Goal: Task Accomplishment & Management: Complete application form

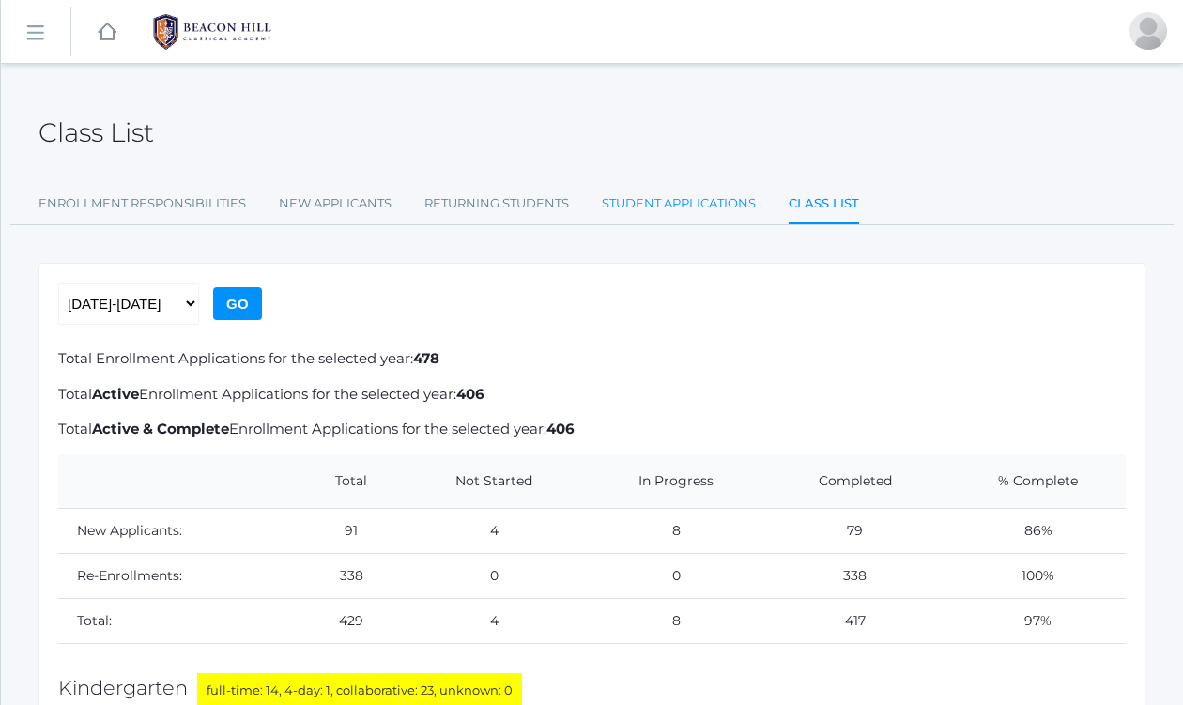
click at [655, 194] on link "Student Applications" at bounding box center [679, 204] width 154 height 38
click at [658, 199] on link "Student Applications" at bounding box center [679, 204] width 154 height 38
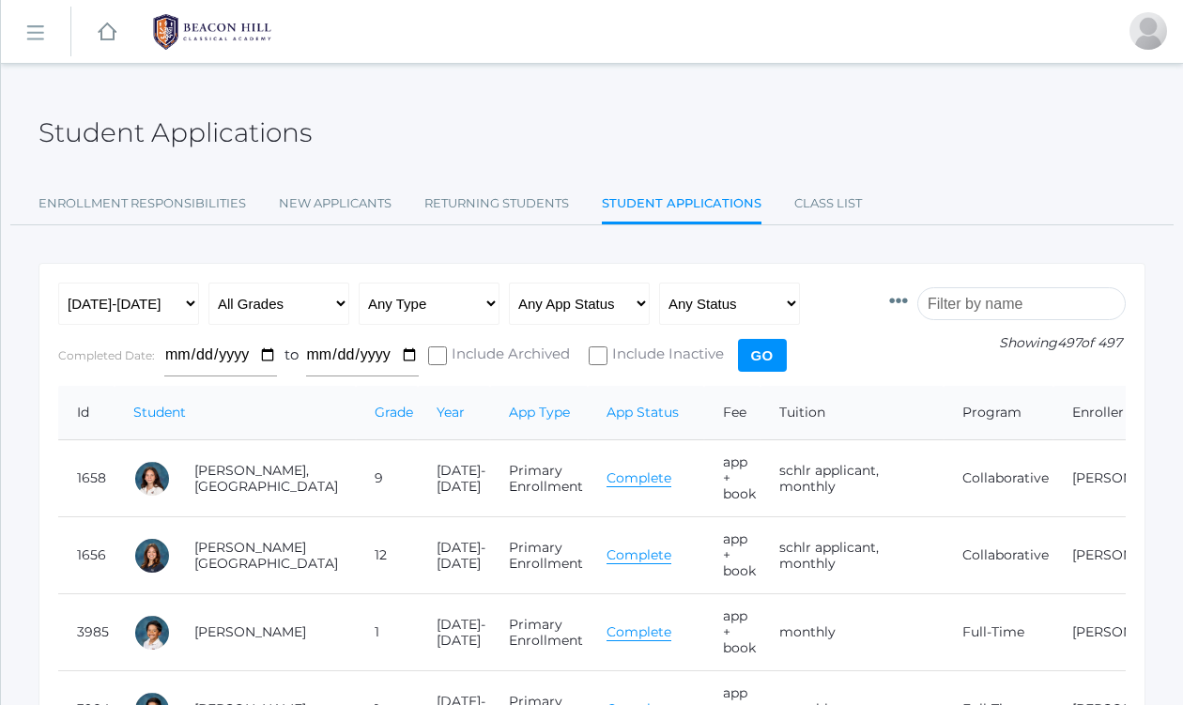
click at [977, 300] on input "search" at bounding box center [1021, 303] width 208 height 33
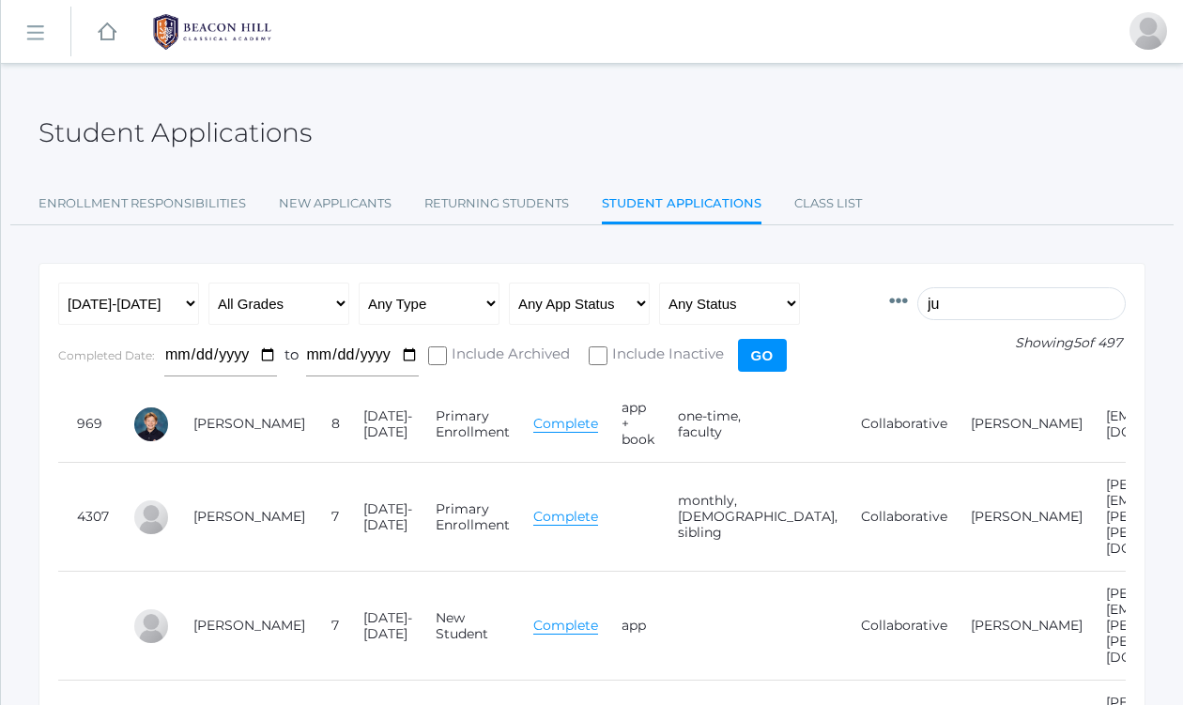
type input "j"
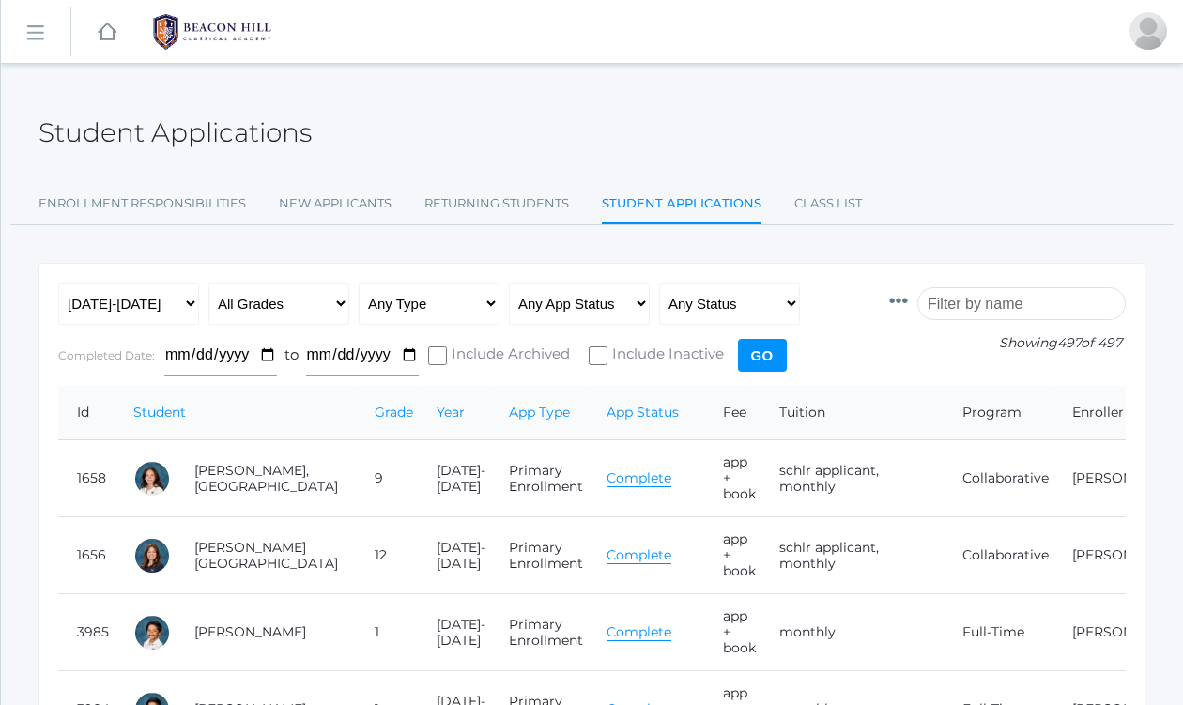
click at [36, 38] on rect at bounding box center [35, 33] width 30 height 30
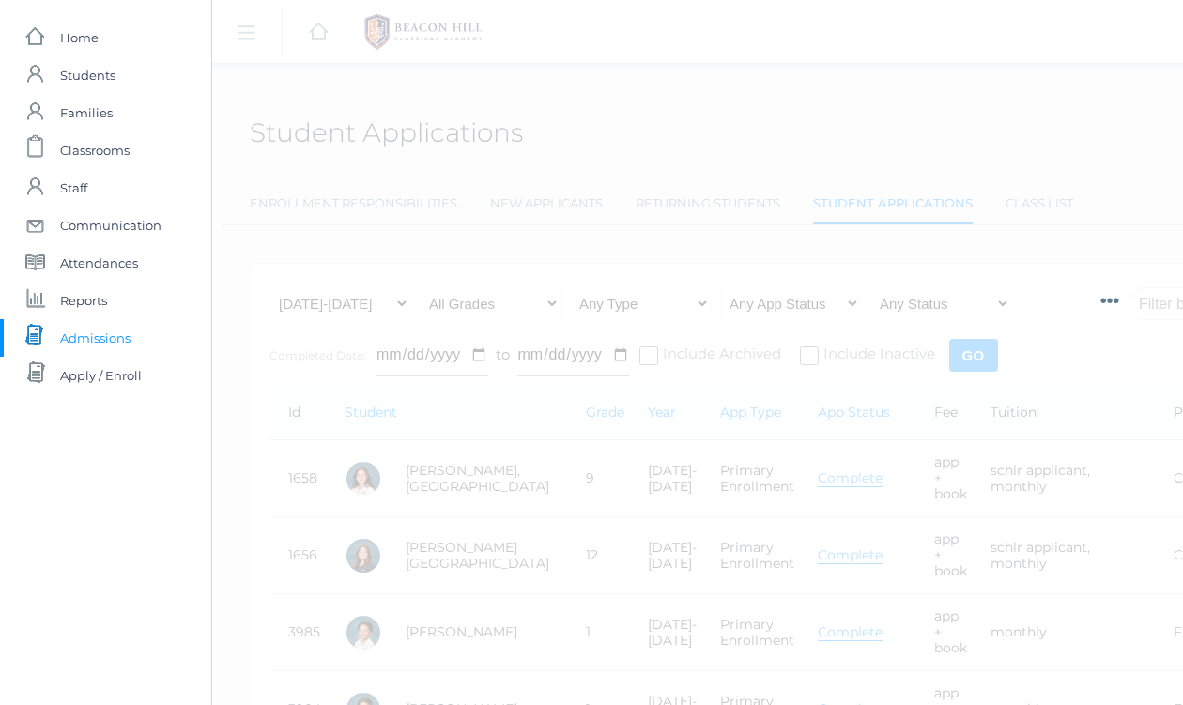
click at [92, 333] on span "Admissions" at bounding box center [95, 338] width 70 height 38
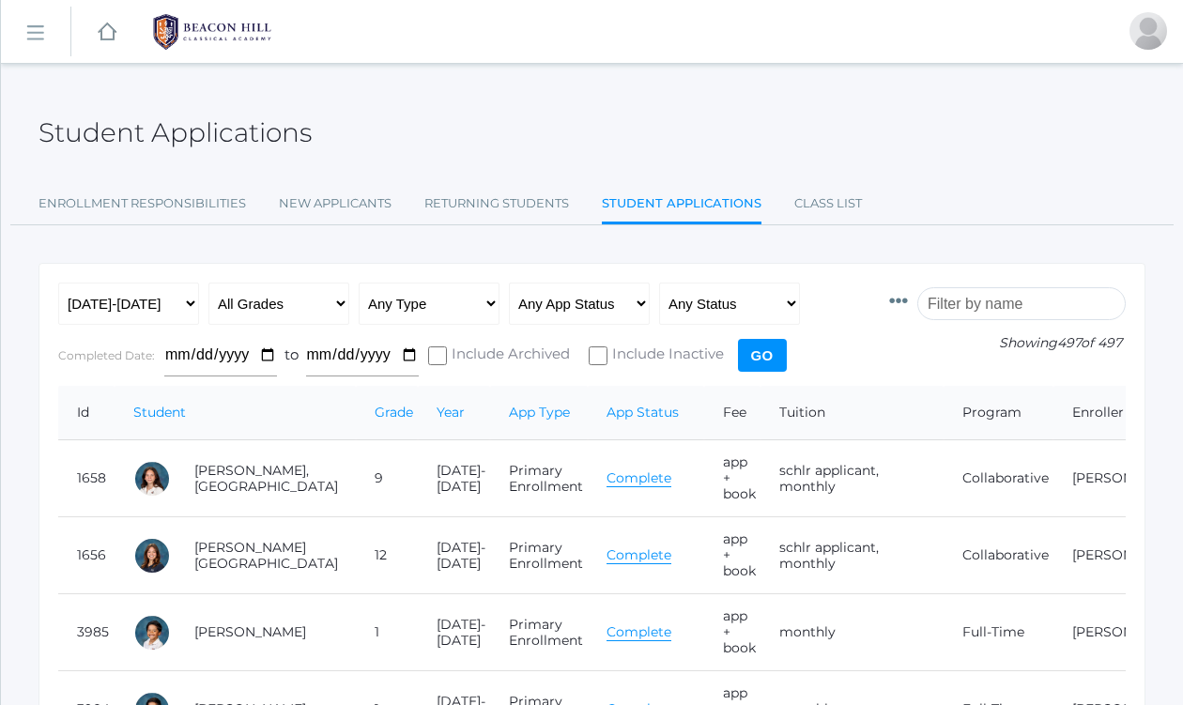
click at [995, 300] on input "search" at bounding box center [1021, 303] width 208 height 33
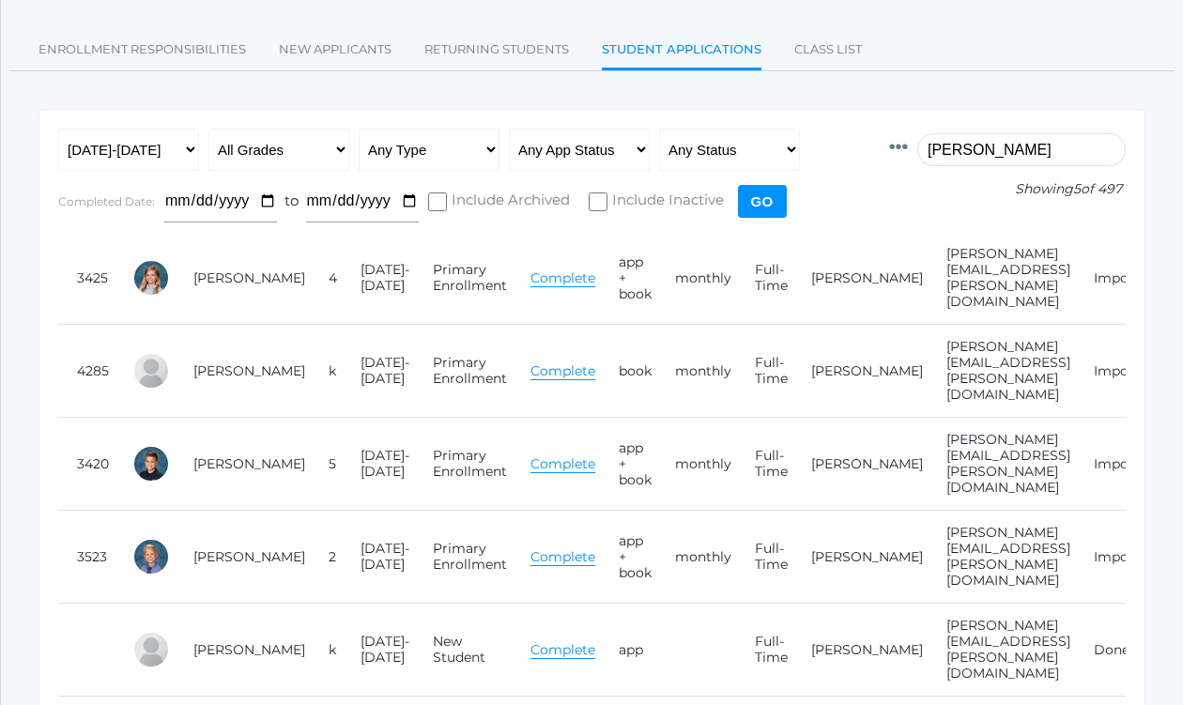
scroll to position [0, 23]
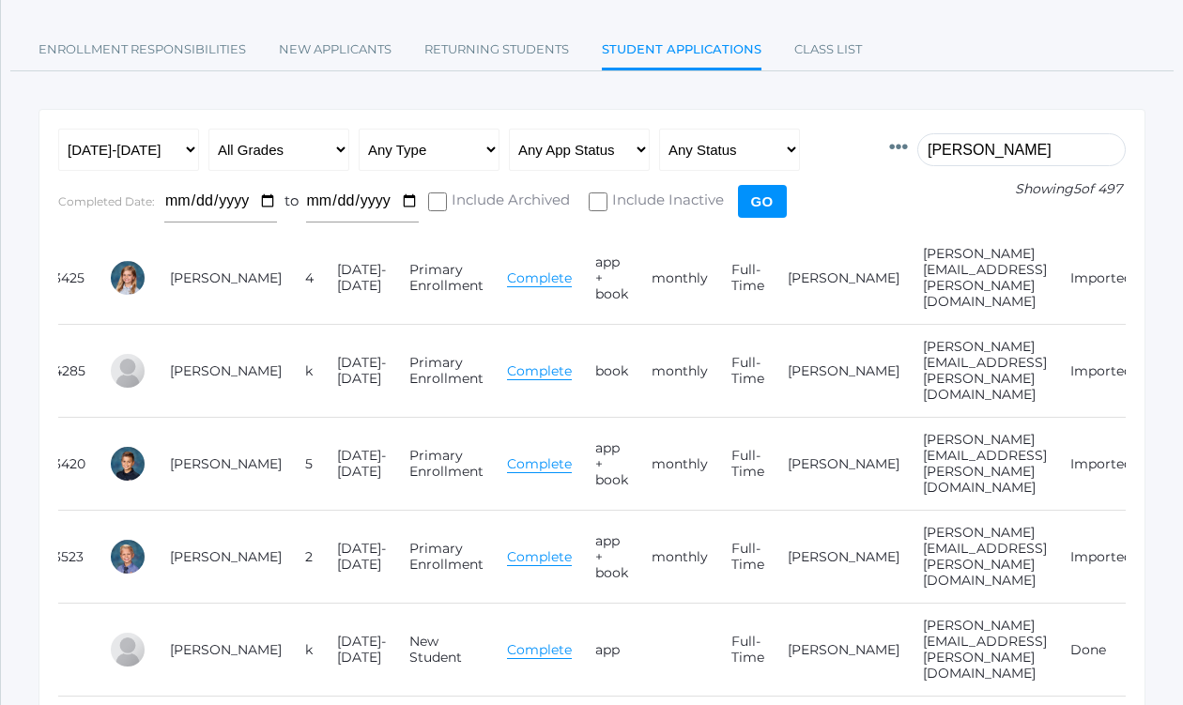
type input "[PERSON_NAME]"
click at [1156, 269] on link "Edit" at bounding box center [1169, 277] width 26 height 17
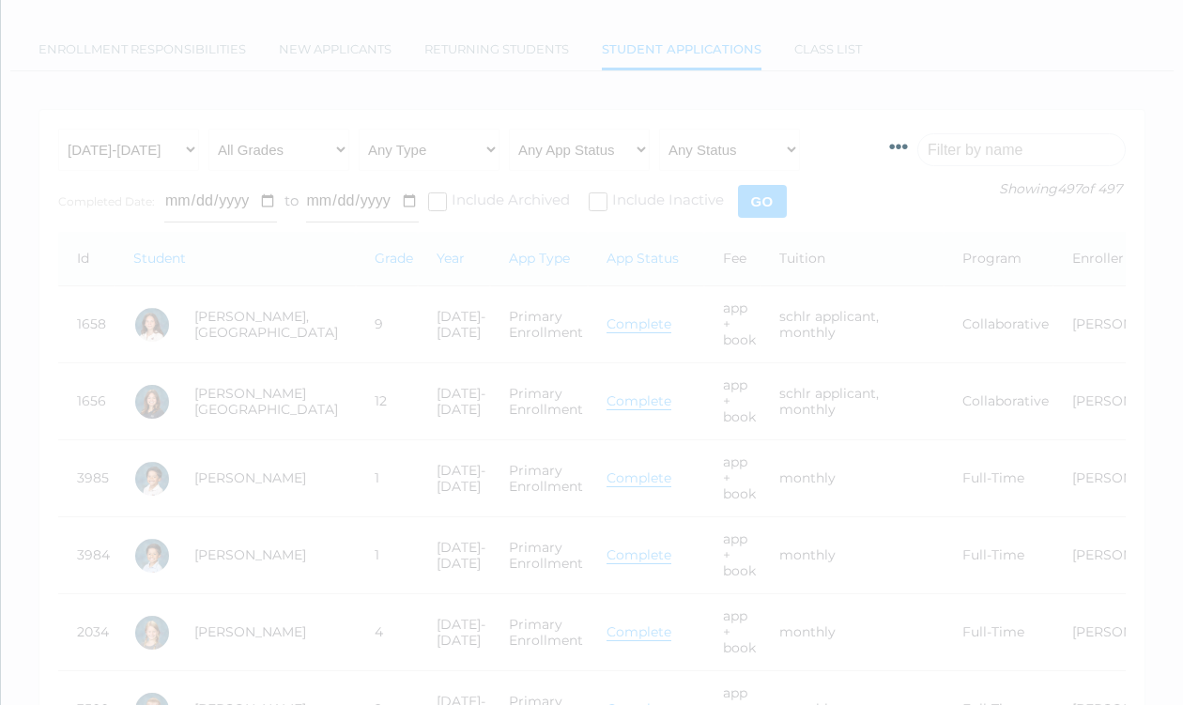
scroll to position [0, 211]
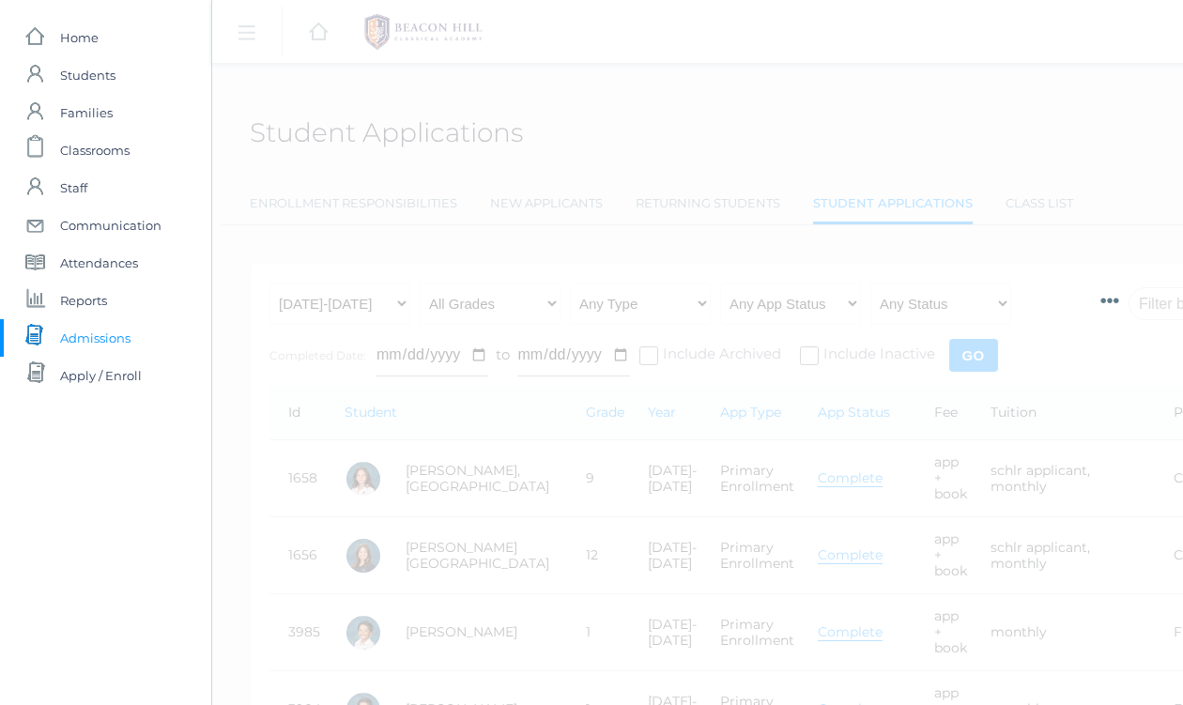
click at [95, 339] on span "Admissions" at bounding box center [95, 338] width 70 height 38
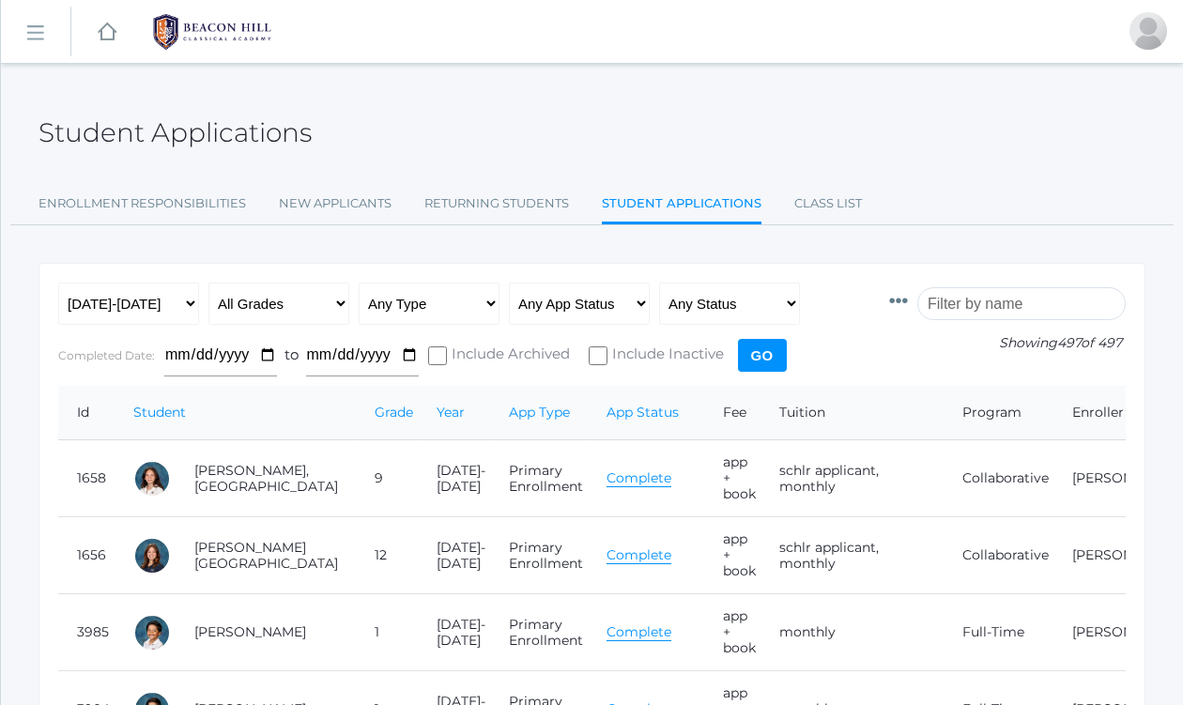
click at [980, 302] on input "search" at bounding box center [1021, 303] width 208 height 33
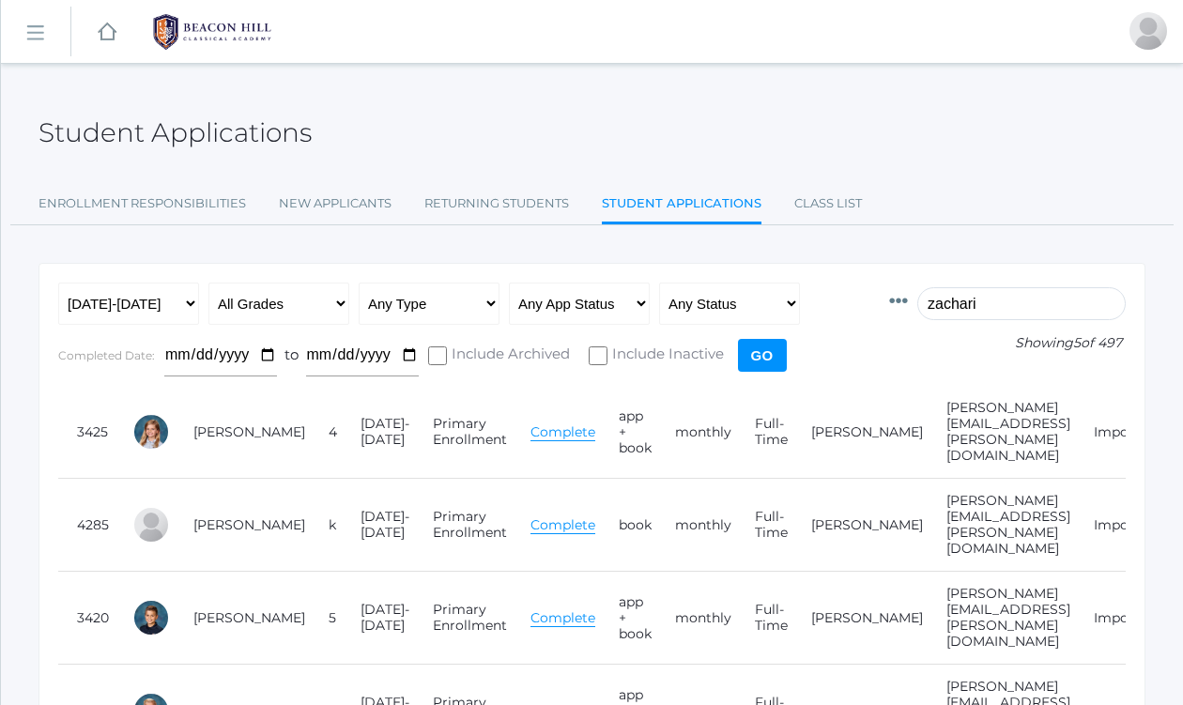
type input "[PERSON_NAME]"
